Goal: Transaction & Acquisition: Purchase product/service

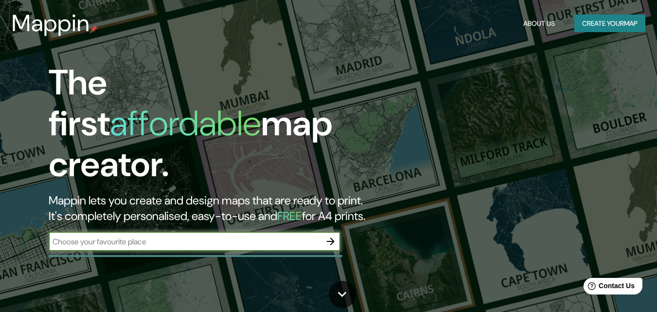
click at [599, 22] on button "Create your map" at bounding box center [609, 24] width 71 height 18
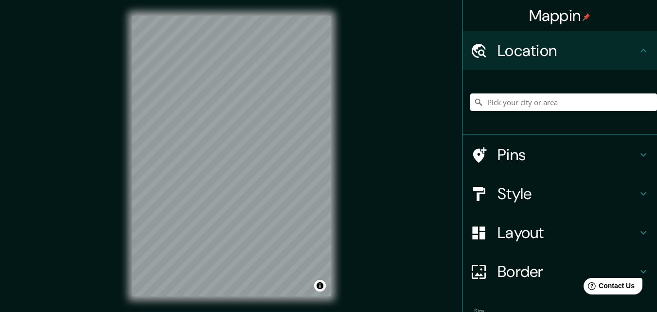
click at [538, 199] on h4 "Style" at bounding box center [567, 193] width 140 height 19
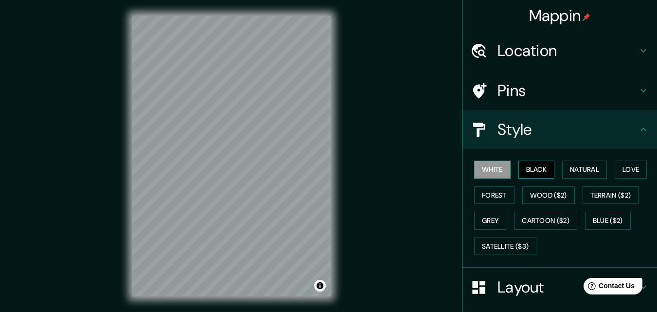
click at [534, 175] on button "Black" at bounding box center [536, 169] width 36 height 18
click at [594, 175] on button "Natural" at bounding box center [584, 169] width 45 height 18
click at [490, 166] on button "White" at bounding box center [492, 169] width 36 height 18
click at [584, 168] on button "Natural" at bounding box center [584, 169] width 45 height 18
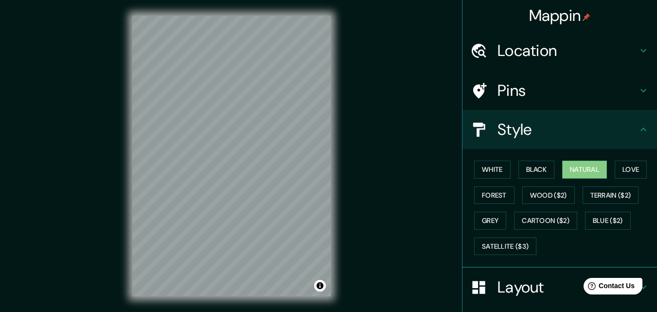
click at [540, 95] on h4 "Pins" at bounding box center [567, 90] width 140 height 19
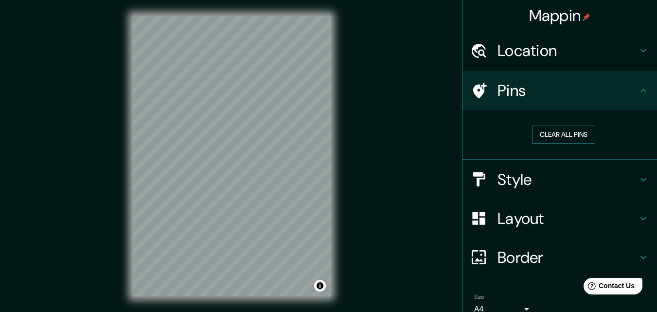
click at [542, 130] on button "Clear all pins" at bounding box center [563, 134] width 63 height 18
click at [581, 52] on h4 "Location" at bounding box center [567, 50] width 140 height 19
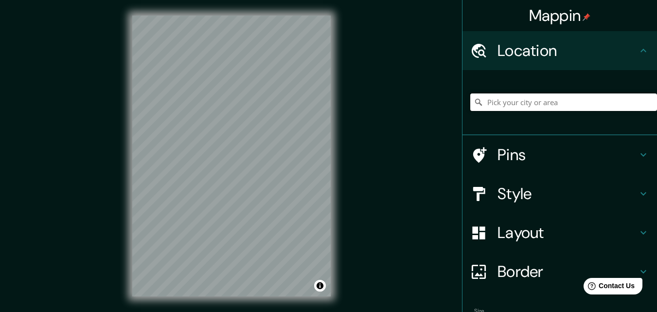
click at [540, 107] on input "Pick your city or area" at bounding box center [563, 102] width 187 height 18
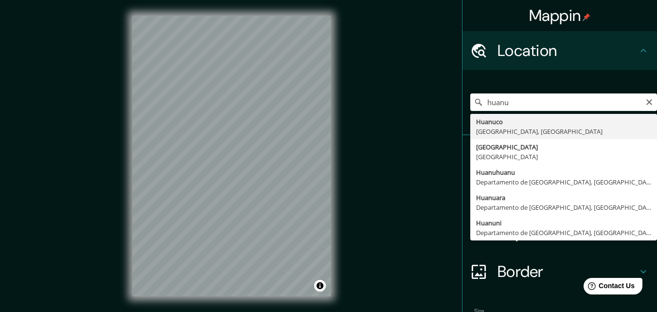
type input "Huanuco, [GEOGRAPHIC_DATA], [GEOGRAPHIC_DATA]"
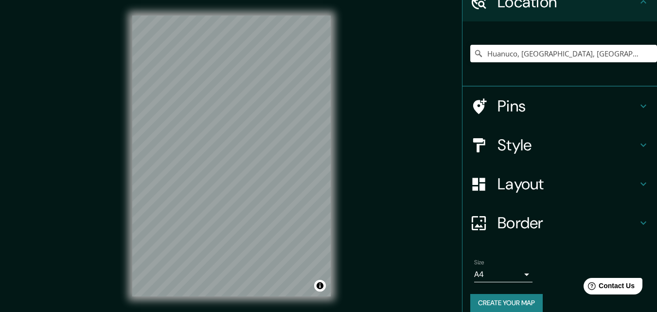
click at [525, 184] on h4 "Layout" at bounding box center [567, 183] width 140 height 19
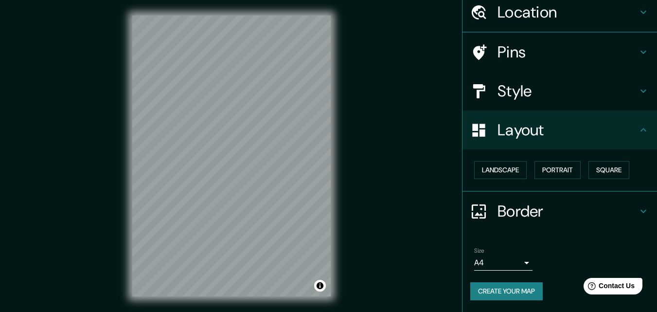
scroll to position [38, 0]
click at [507, 174] on button "Landscape" at bounding box center [500, 170] width 53 height 18
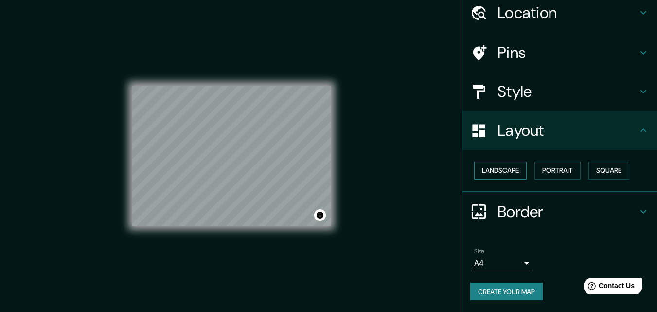
click at [507, 174] on button "Landscape" at bounding box center [500, 170] width 53 height 18
click at [536, 176] on button "Portrait" at bounding box center [557, 170] width 46 height 18
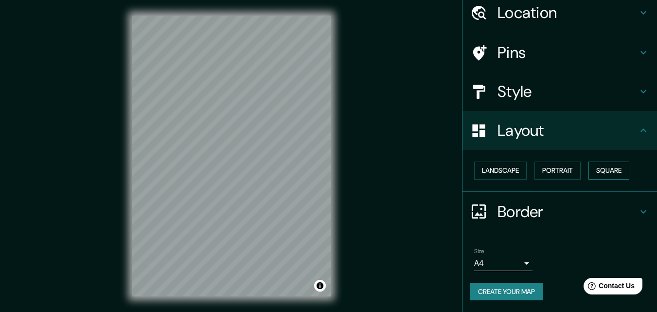
click at [605, 176] on button "Square" at bounding box center [608, 170] width 41 height 18
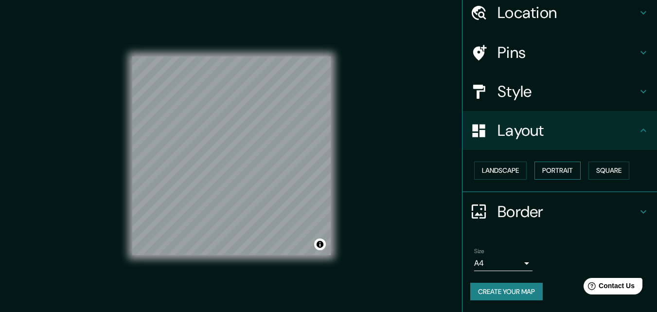
click at [534, 174] on button "Portrait" at bounding box center [557, 170] width 46 height 18
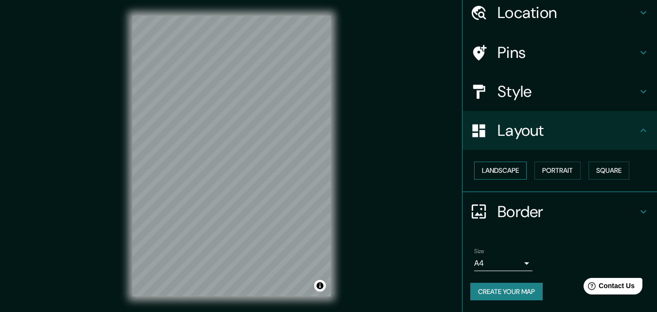
click at [505, 171] on button "Landscape" at bounding box center [500, 170] width 53 height 18
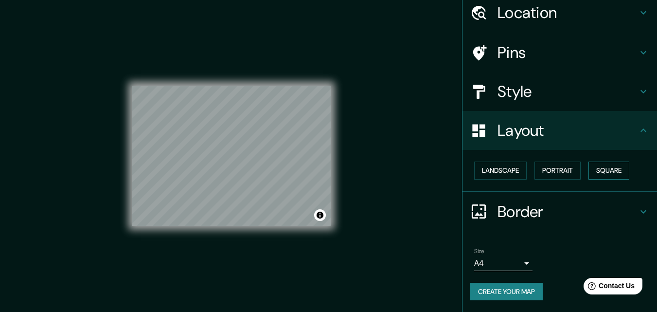
click at [588, 176] on button "Square" at bounding box center [608, 170] width 41 height 18
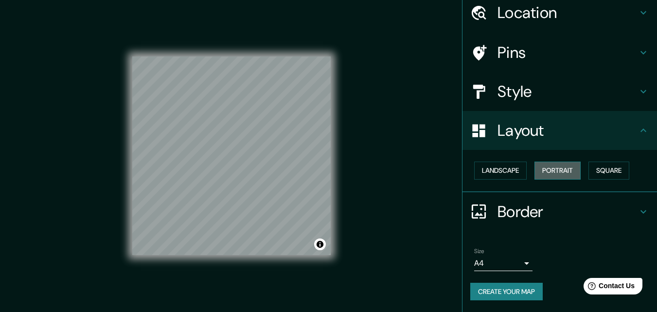
click at [551, 167] on button "Portrait" at bounding box center [557, 170] width 46 height 18
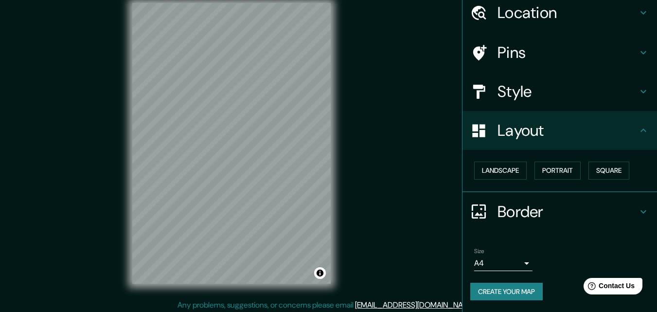
scroll to position [16, 0]
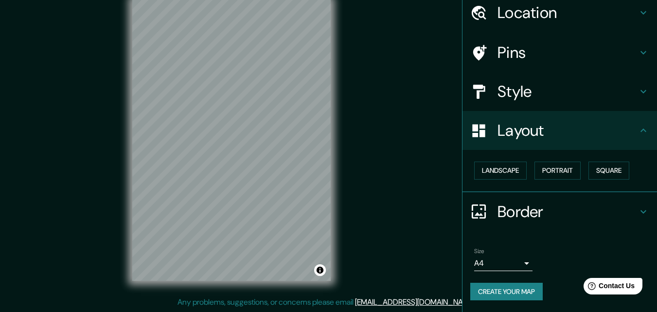
click at [515, 258] on body "Mappin Location [GEOGRAPHIC_DATA], [GEOGRAPHIC_DATA], [GEOGRAPHIC_DATA] Pins St…" at bounding box center [328, 140] width 657 height 312
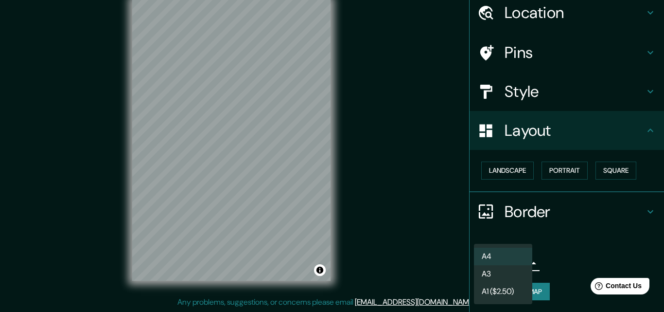
click at [553, 239] on div at bounding box center [332, 156] width 664 height 312
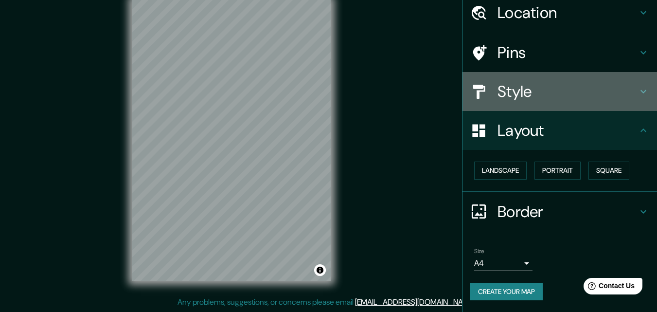
click at [525, 85] on h4 "Style" at bounding box center [567, 91] width 140 height 19
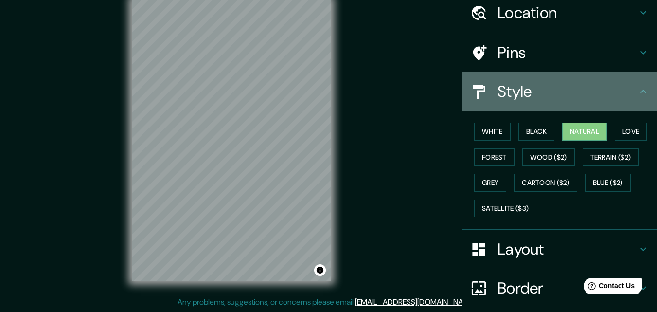
click at [537, 92] on h4 "Style" at bounding box center [567, 91] width 140 height 19
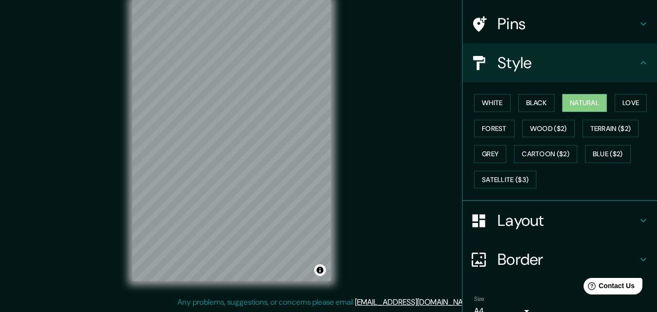
scroll to position [115, 0]
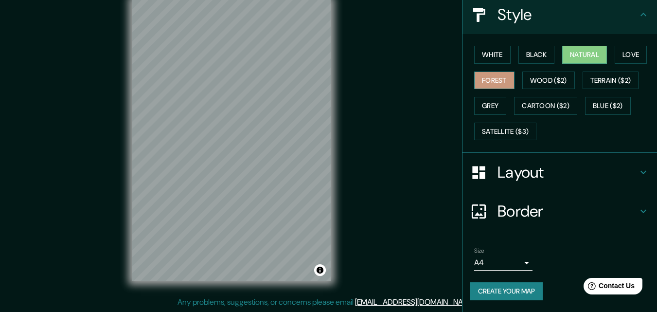
click at [489, 81] on button "Forest" at bounding box center [494, 80] width 40 height 18
click at [621, 61] on button "Love" at bounding box center [631, 55] width 32 height 18
click at [498, 84] on button "Forest" at bounding box center [494, 80] width 40 height 18
click at [525, 78] on button "Wood ($2)" at bounding box center [548, 80] width 53 height 18
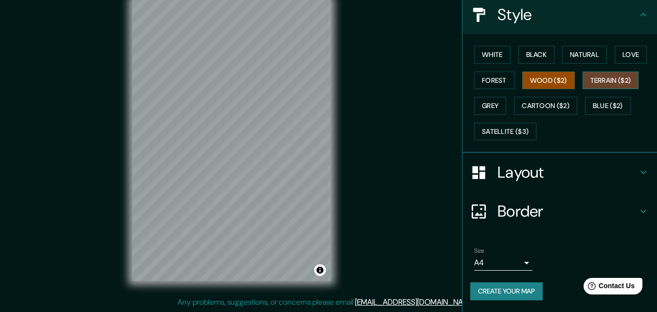
click at [602, 76] on button "Terrain ($2)" at bounding box center [611, 80] width 56 height 18
click at [494, 109] on button "Grey" at bounding box center [490, 106] width 32 height 18
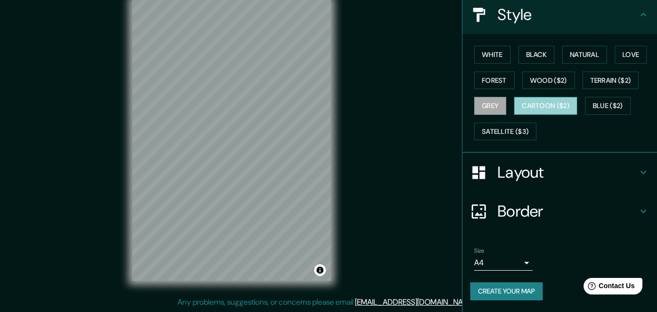
click at [532, 107] on button "Cartoon ($2)" at bounding box center [545, 106] width 63 height 18
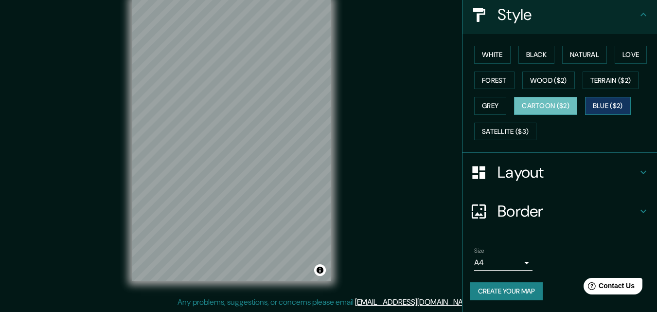
click at [599, 107] on button "Blue ($2)" at bounding box center [608, 106] width 46 height 18
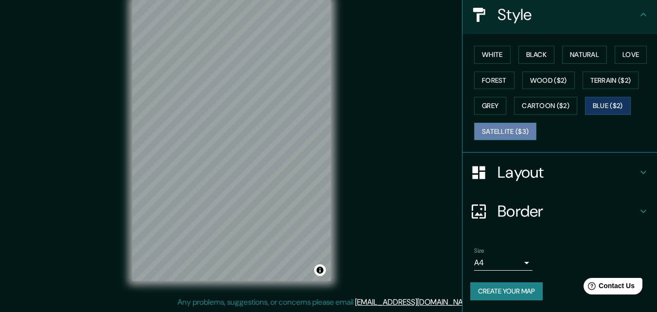
click at [485, 129] on button "Satellite ($3)" at bounding box center [505, 132] width 62 height 18
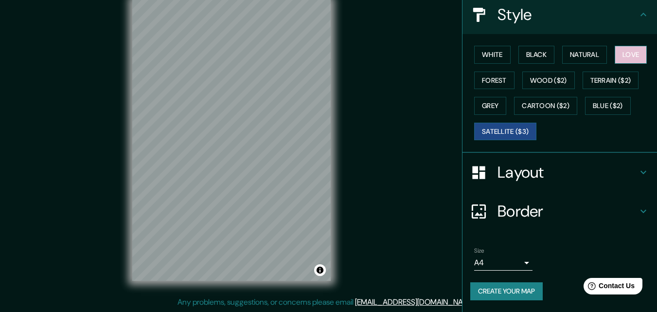
click at [625, 57] on button "Love" at bounding box center [631, 55] width 32 height 18
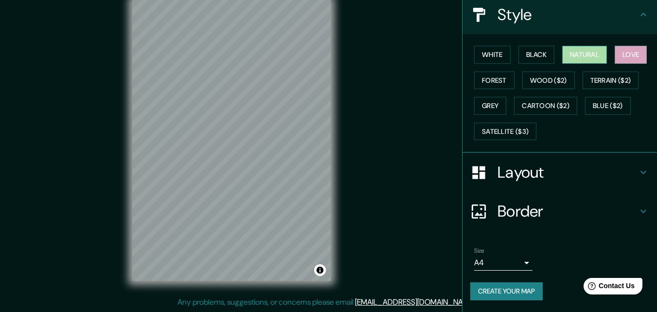
click at [579, 55] on button "Natural" at bounding box center [584, 55] width 45 height 18
click at [535, 58] on button "Black" at bounding box center [536, 55] width 36 height 18
click at [566, 53] on button "Natural" at bounding box center [584, 55] width 45 height 18
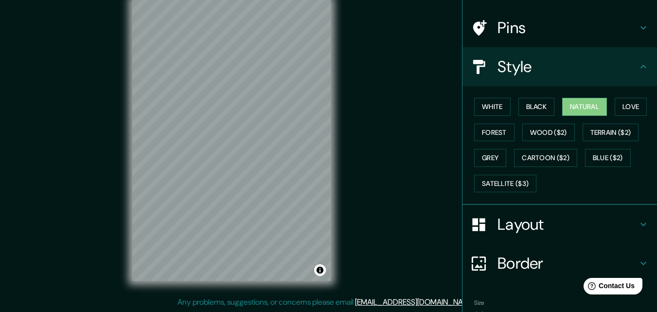
scroll to position [0, 0]
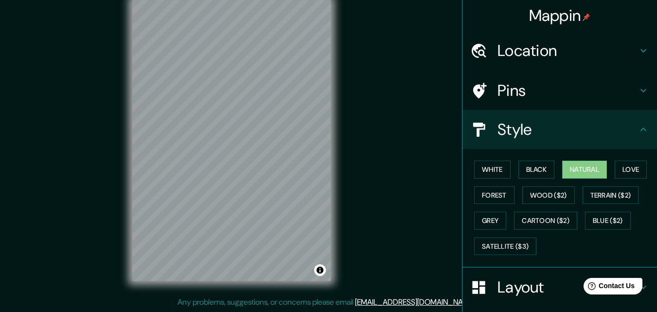
click at [574, 17] on h4 "Mappin" at bounding box center [560, 15] width 62 height 19
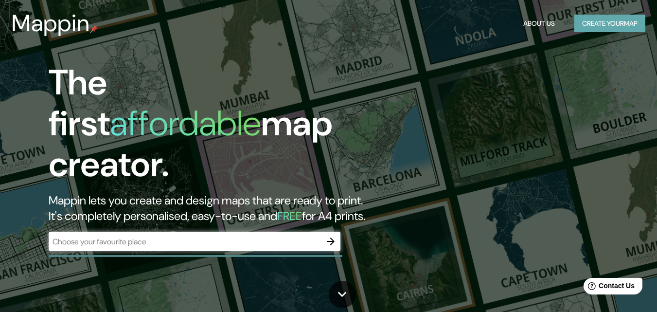
click at [584, 20] on button "Create your map" at bounding box center [609, 24] width 71 height 18
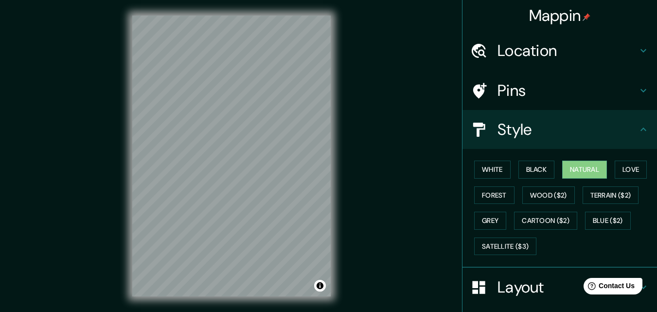
click at [535, 59] on h4 "Location" at bounding box center [567, 50] width 140 height 19
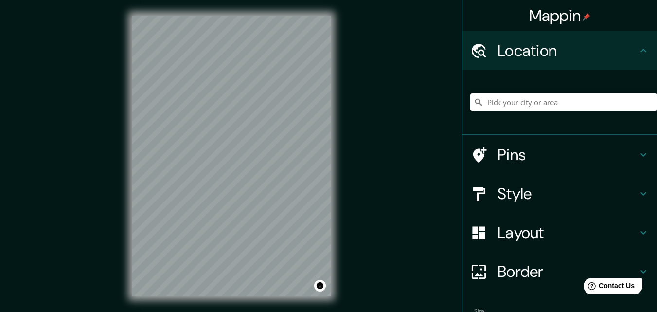
click at [511, 98] on input "Pick your city or area" at bounding box center [563, 102] width 187 height 18
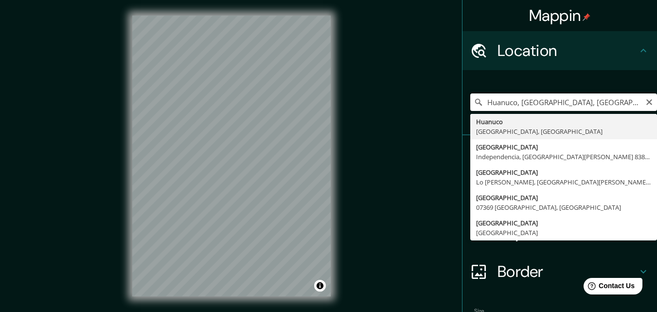
type input "Huanuco, [GEOGRAPHIC_DATA], [GEOGRAPHIC_DATA]"
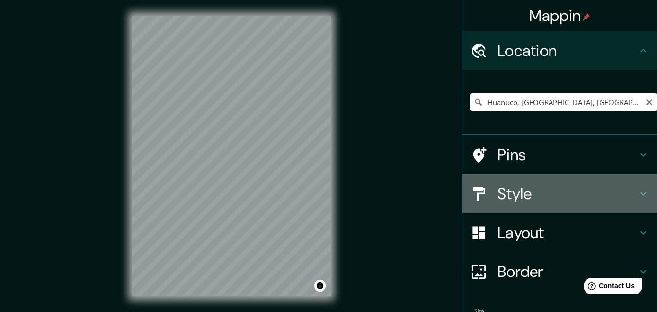
click at [552, 199] on h4 "Style" at bounding box center [567, 193] width 140 height 19
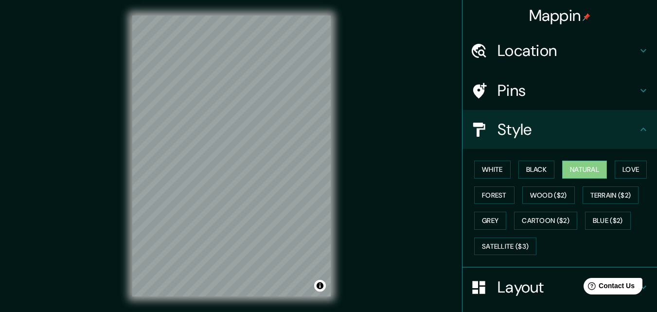
click at [470, 128] on icon at bounding box center [478, 129] width 17 height 17
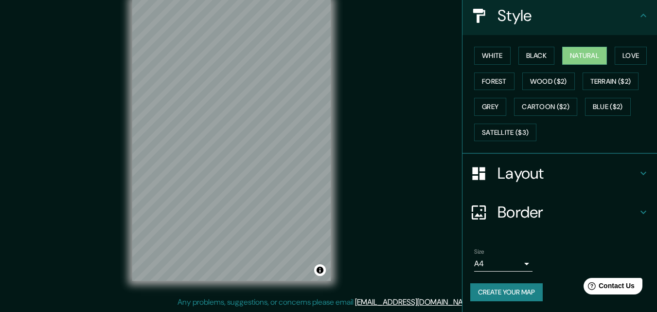
scroll to position [115, 0]
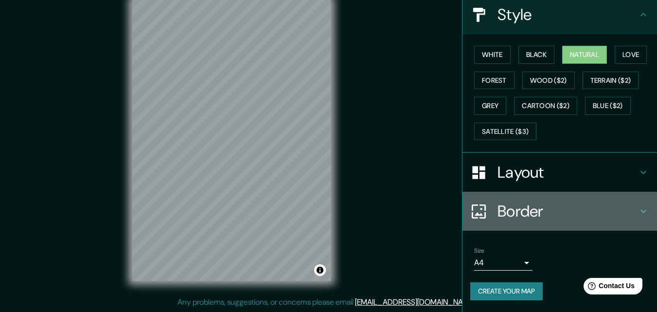
click at [558, 214] on h4 "Border" at bounding box center [567, 210] width 140 height 19
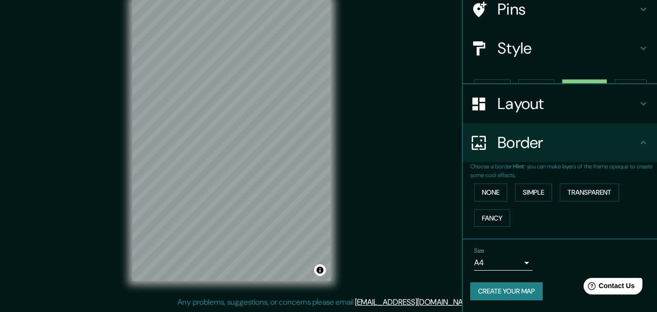
scroll to position [65, 0]
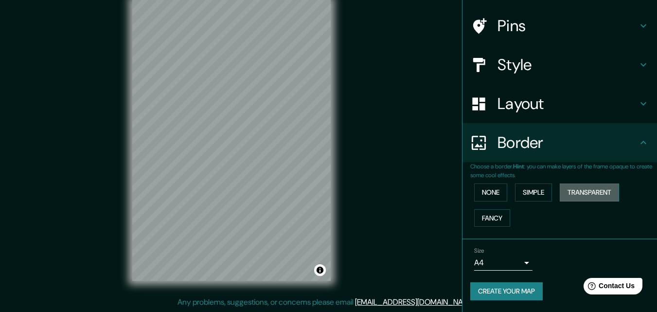
click at [568, 192] on button "Transparent" at bounding box center [589, 192] width 59 height 18
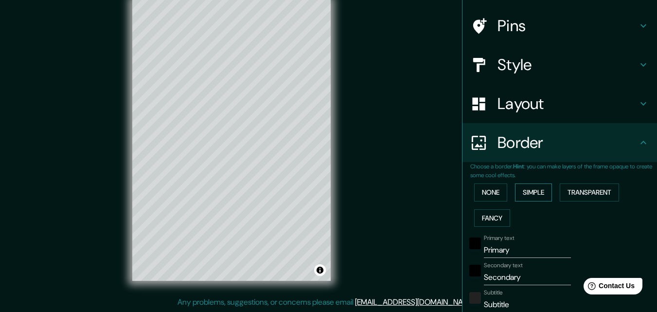
click at [527, 194] on button "Simple" at bounding box center [533, 192] width 37 height 18
click at [495, 192] on button "None" at bounding box center [490, 192] width 33 height 18
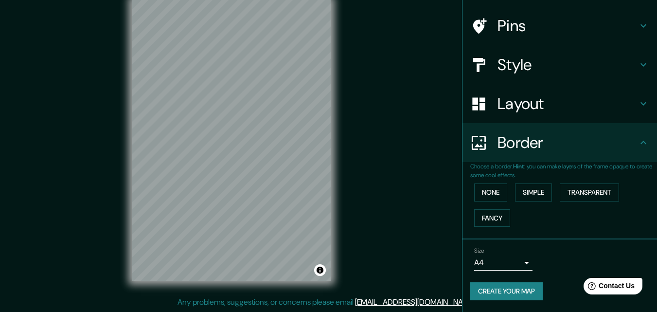
click at [527, 290] on button "Create your map" at bounding box center [506, 291] width 72 height 18
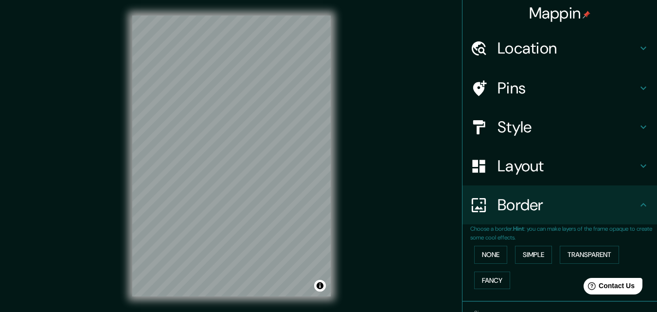
scroll to position [0, 0]
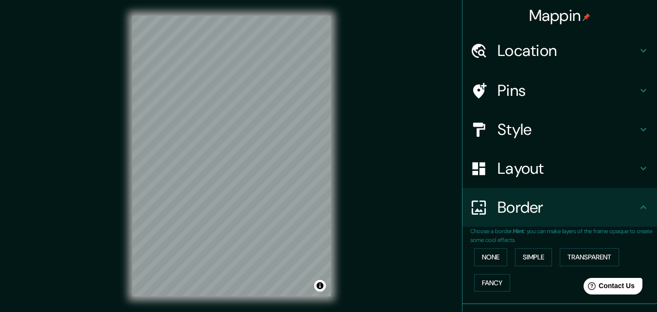
click at [143, 263] on div "Mappin Location [GEOGRAPHIC_DATA], [GEOGRAPHIC_DATA], [GEOGRAPHIC_DATA] Pins St…" at bounding box center [328, 163] width 657 height 327
click at [320, 287] on button "Toggle attribution" at bounding box center [320, 286] width 12 height 12
click at [357, 268] on div "Mappin Location [GEOGRAPHIC_DATA], [GEOGRAPHIC_DATA], [GEOGRAPHIC_DATA] Pins St…" at bounding box center [328, 163] width 657 height 327
